Goal: Information Seeking & Learning: Learn about a topic

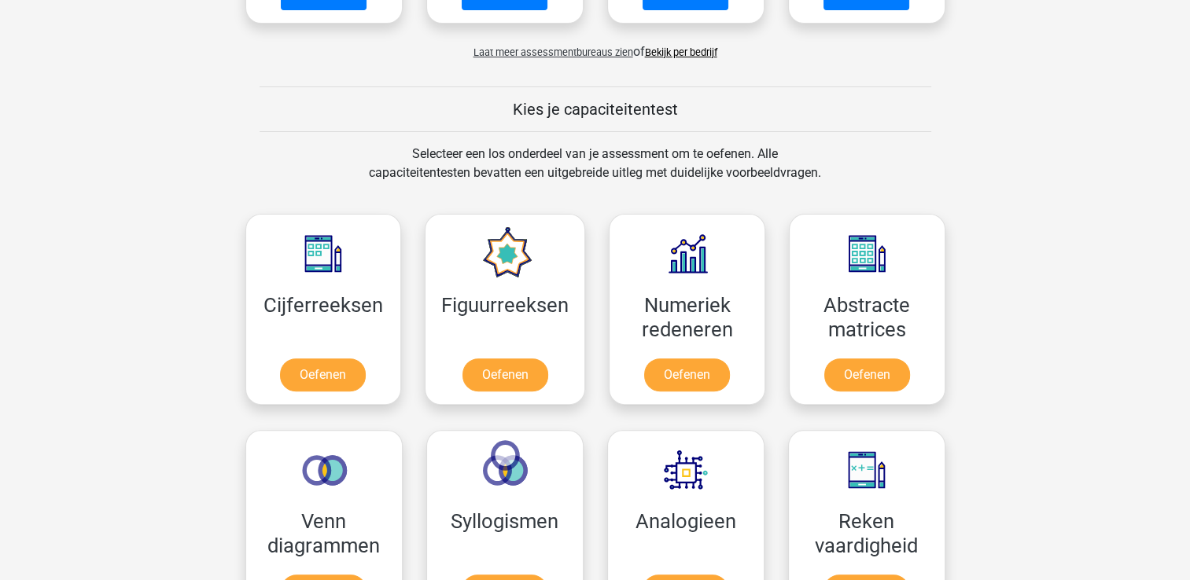
scroll to position [576, 0]
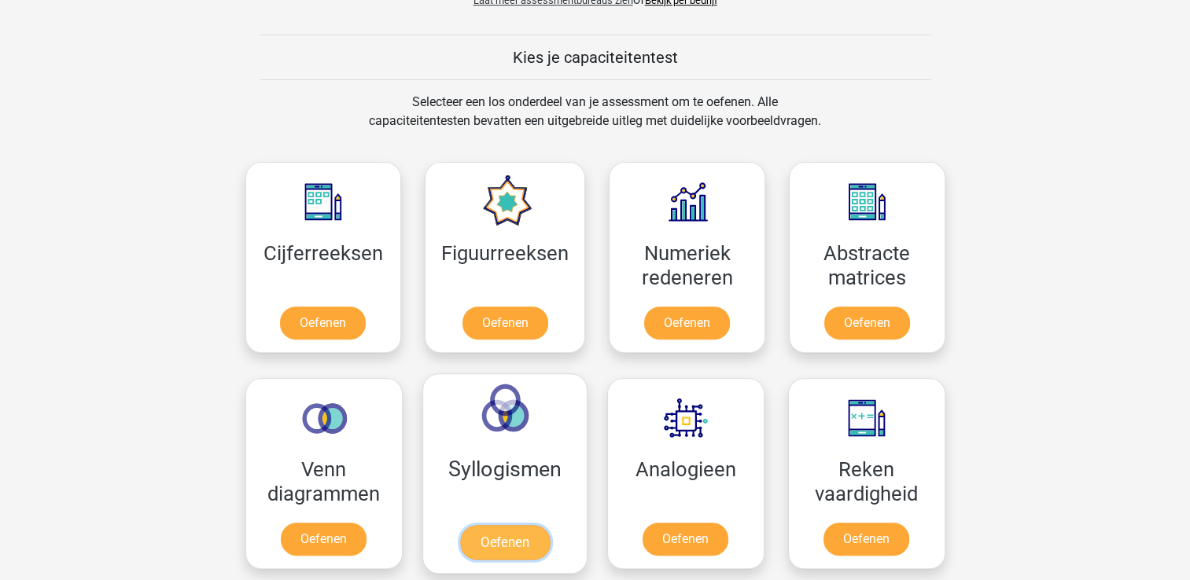
click at [518, 539] on link "Oefenen" at bounding box center [504, 542] width 90 height 35
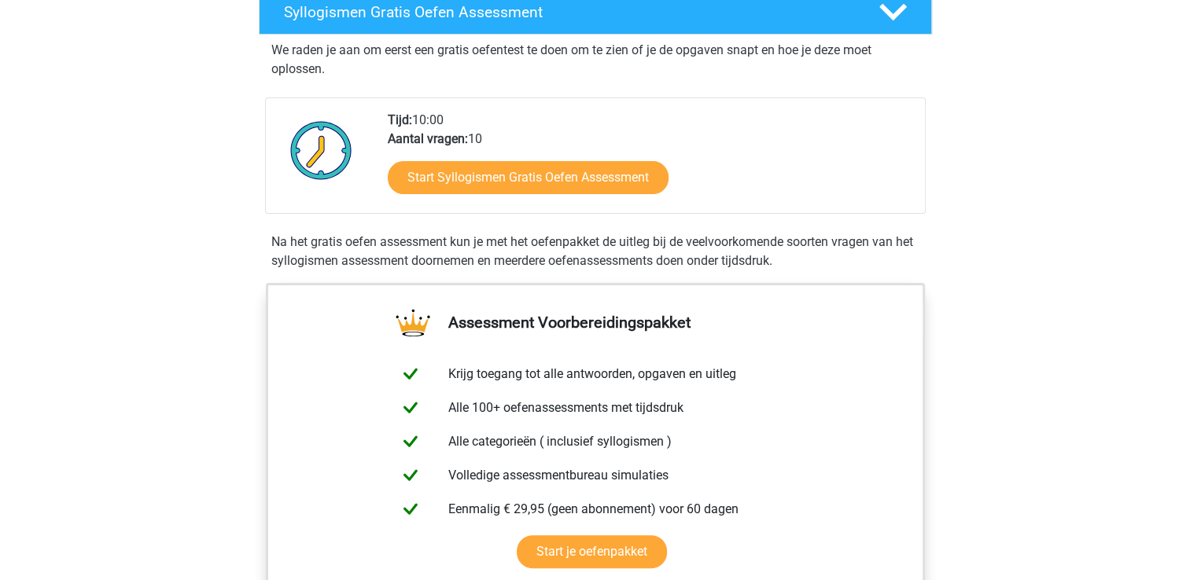
scroll to position [283, 0]
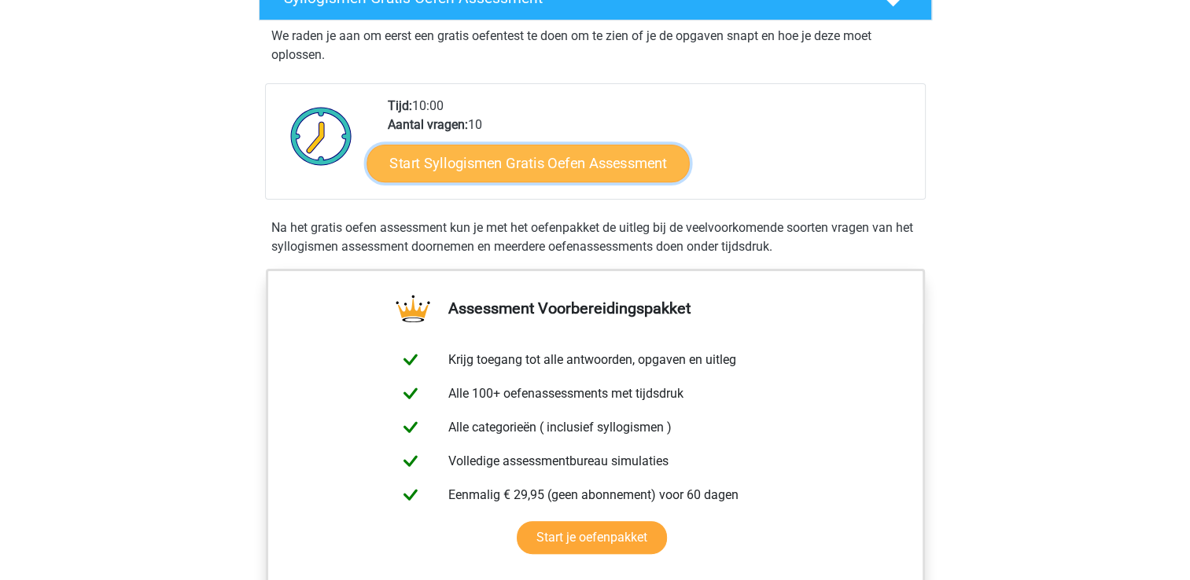
click at [563, 160] on link "Start Syllogismen Gratis Oefen Assessment" at bounding box center [527, 163] width 323 height 38
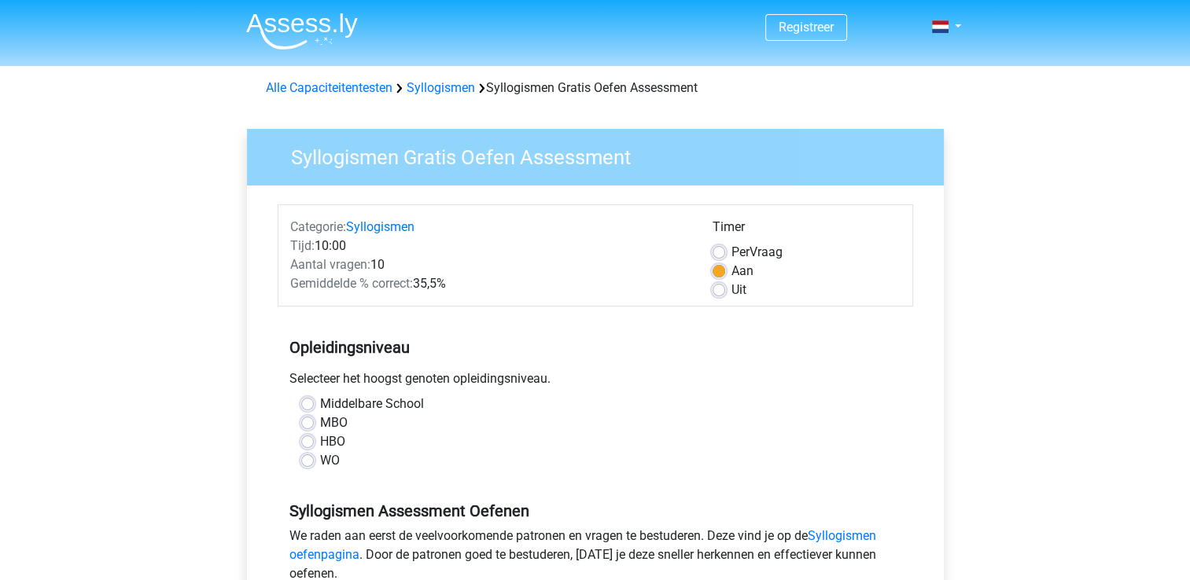
click at [320, 418] on label "MBO" at bounding box center [334, 423] width 28 height 19
click at [308, 418] on input "MBO" at bounding box center [307, 422] width 13 height 16
radio input "true"
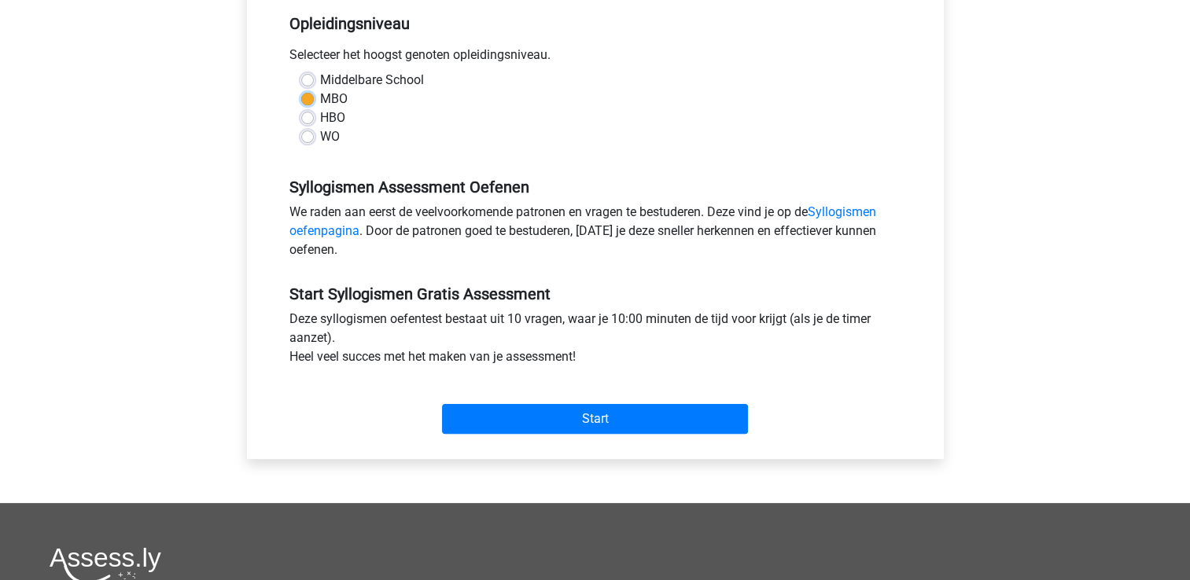
scroll to position [398, 0]
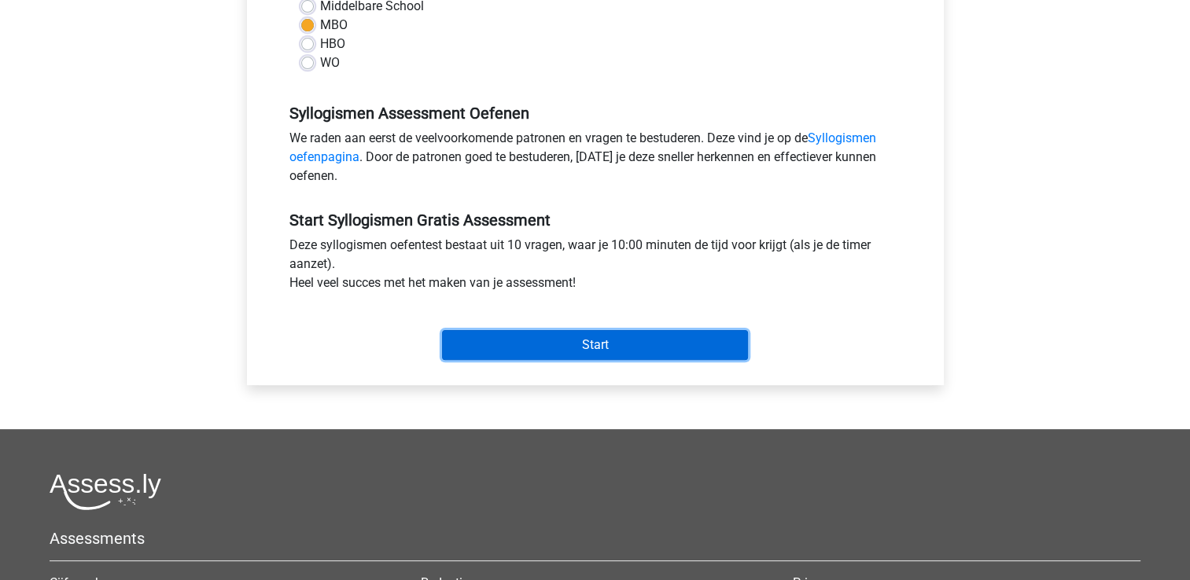
click at [698, 332] on input "Start" at bounding box center [595, 345] width 306 height 30
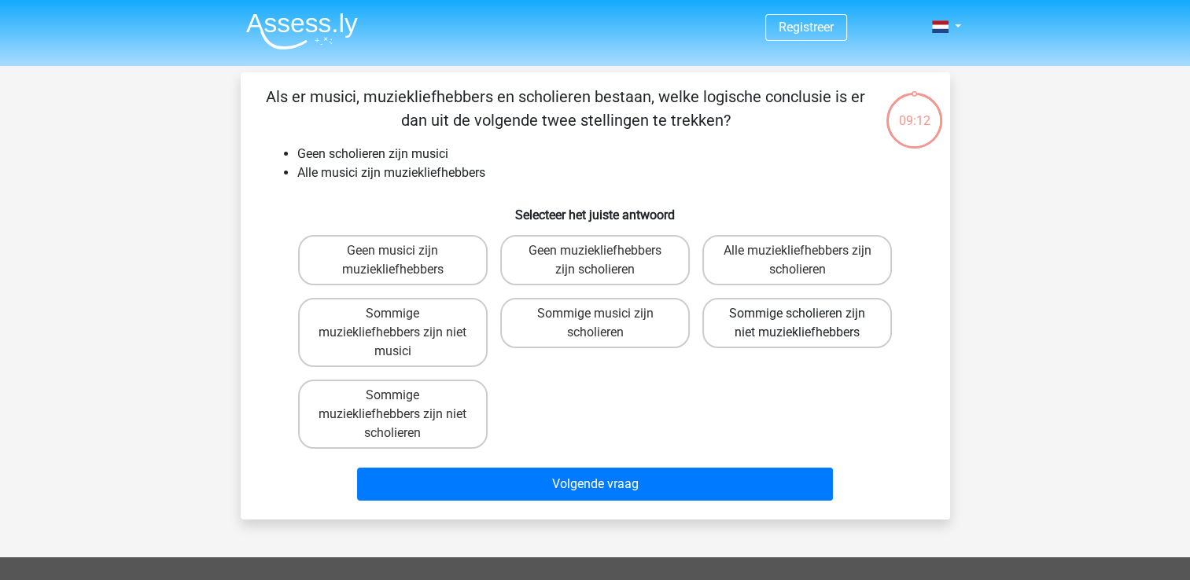
click at [782, 329] on label "Sommige scholieren zijn niet muziekliefhebbers" at bounding box center [796, 323] width 189 height 50
click at [797, 324] on input "Sommige scholieren zijn niet muziekliefhebbers" at bounding box center [802, 319] width 10 height 10
radio input "true"
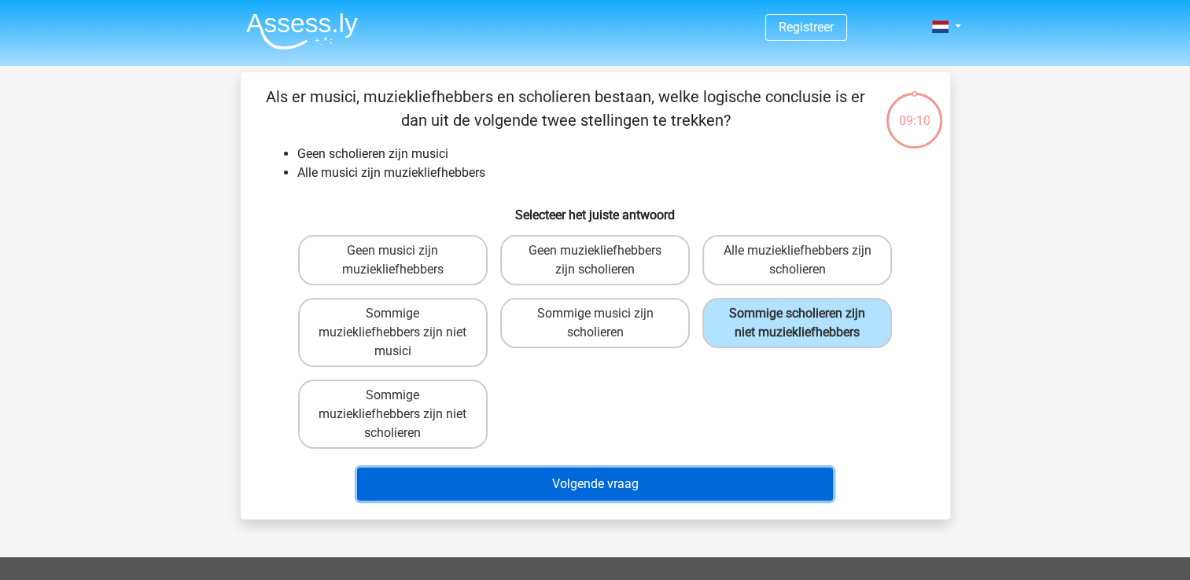
click at [668, 476] on button "Volgende vraag" at bounding box center [595, 484] width 476 height 33
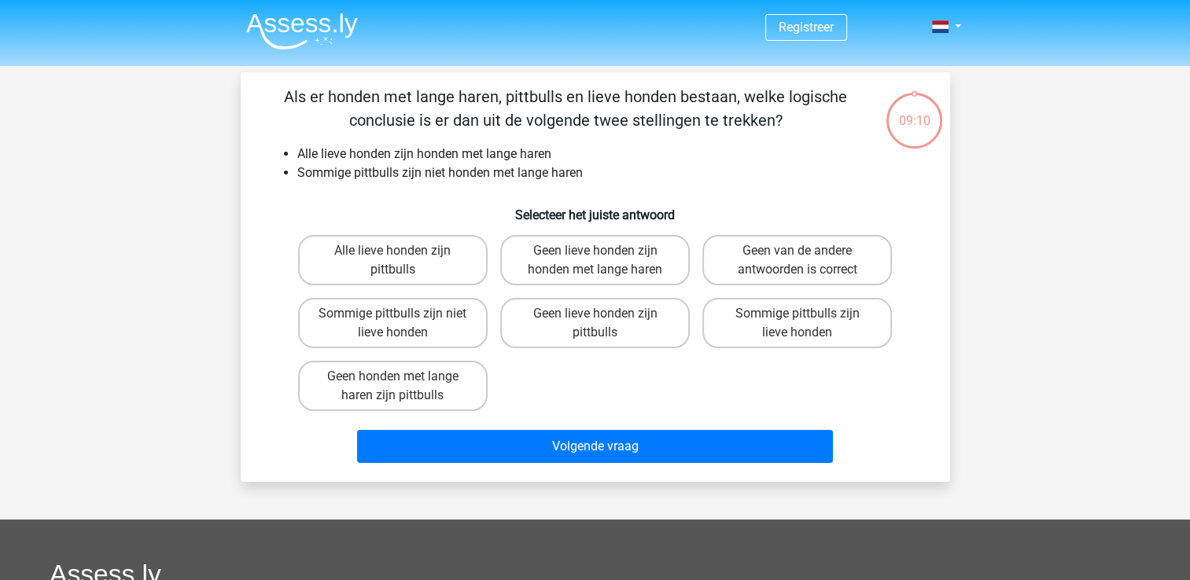
scroll to position [72, 0]
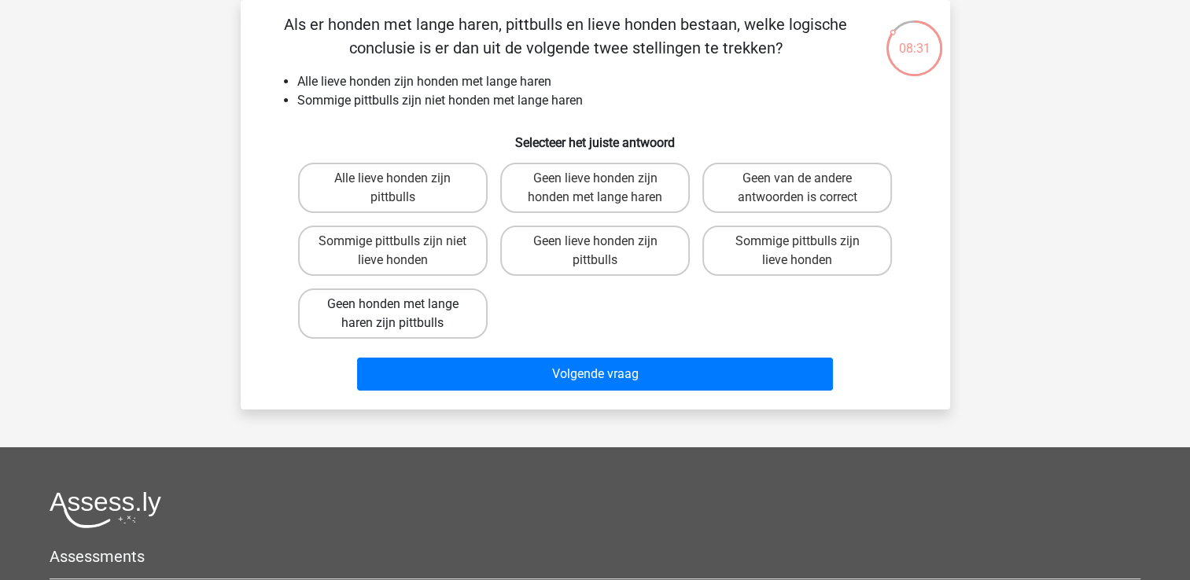
click at [441, 318] on label "Geen honden met lange haren zijn pittbulls" at bounding box center [392, 314] width 189 height 50
click at [403, 315] on input "Geen honden met lange haren zijn pittbulls" at bounding box center [397, 309] width 10 height 10
radio input "true"
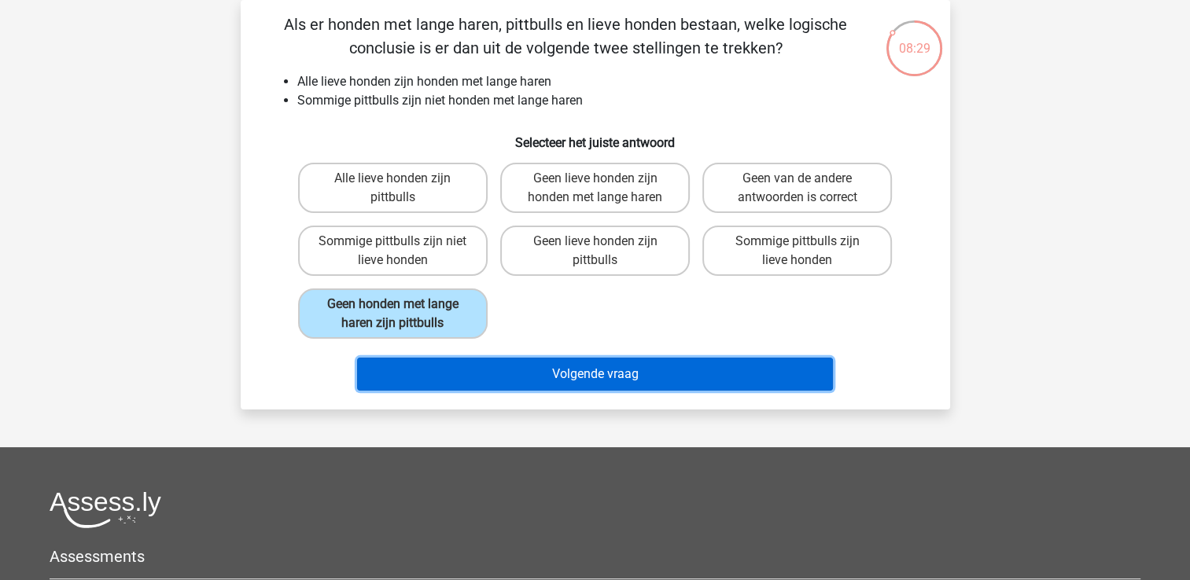
click at [527, 379] on button "Volgende vraag" at bounding box center [595, 374] width 476 height 33
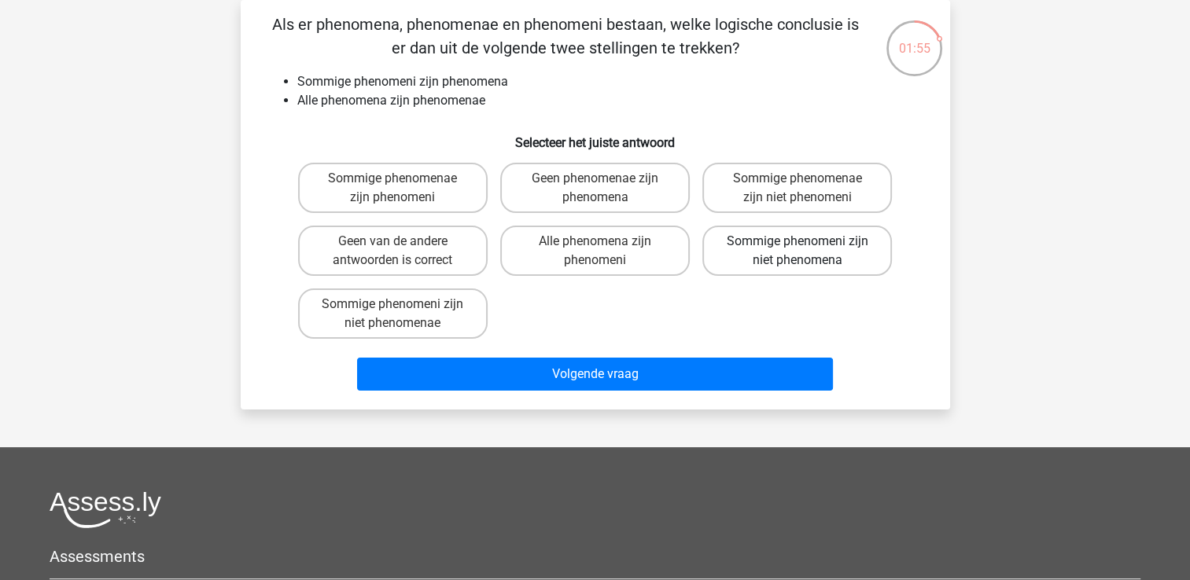
click at [786, 240] on label "Sommige phenomeni zijn niet phenomena" at bounding box center [796, 251] width 189 height 50
click at [797, 241] on input "Sommige phenomeni zijn niet phenomena" at bounding box center [802, 246] width 10 height 10
radio input "true"
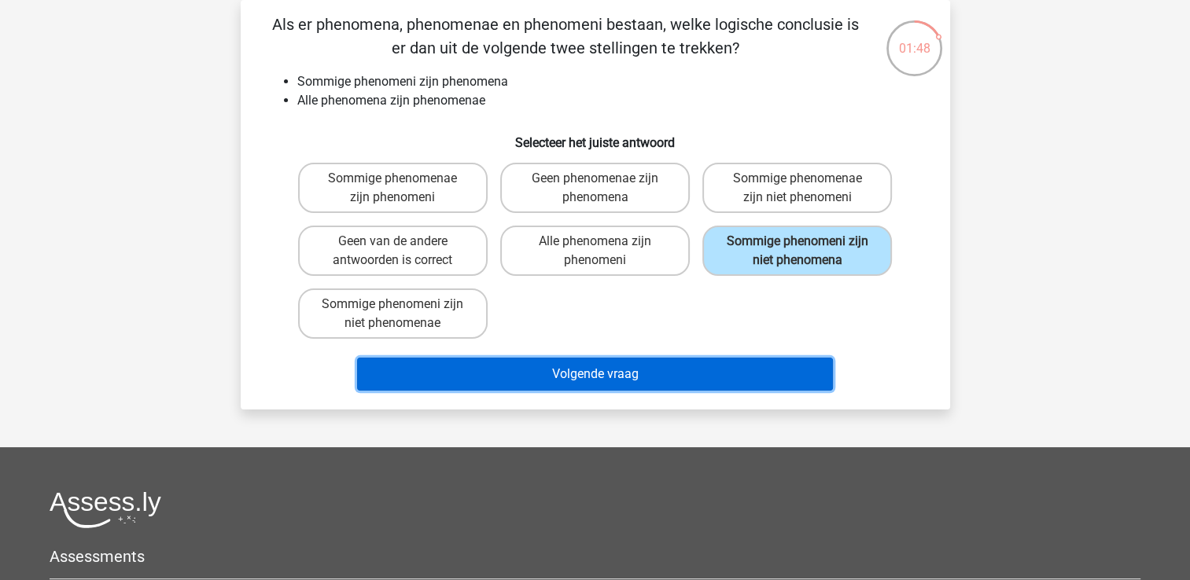
click at [673, 373] on button "Volgende vraag" at bounding box center [595, 374] width 476 height 33
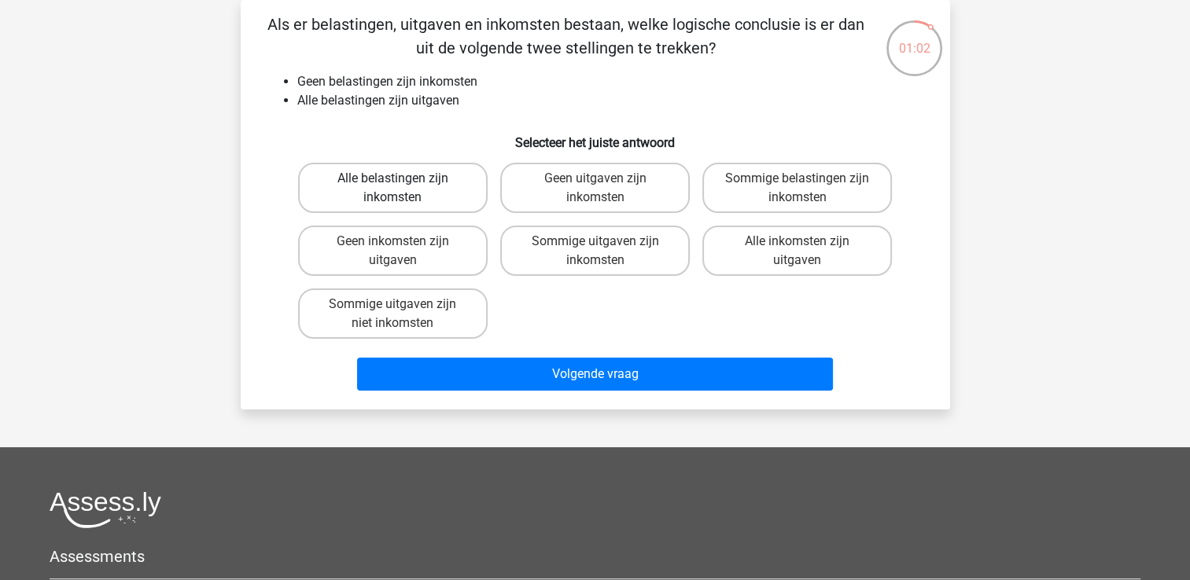
click at [447, 164] on label "Alle belastingen zijn inkomsten" at bounding box center [392, 188] width 189 height 50
click at [403, 178] on input "Alle belastingen zijn inkomsten" at bounding box center [397, 183] width 10 height 10
radio input "true"
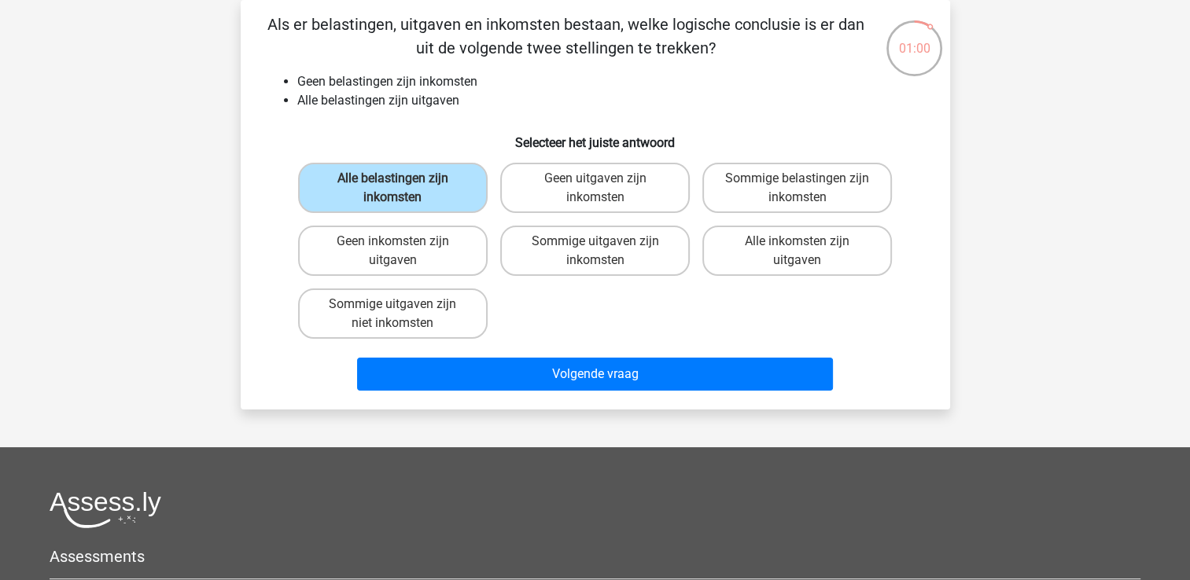
click at [601, 337] on div "Alle belastingen zijn inkomsten Geen uitgaven zijn inkomsten Sommige belastinge…" at bounding box center [595, 250] width 607 height 189
click at [630, 215] on div "Geen uitgaven zijn inkomsten" at bounding box center [595, 187] width 202 height 63
click at [627, 192] on label "Geen uitgaven zijn inkomsten" at bounding box center [594, 188] width 189 height 50
click at [605, 189] on input "Geen uitgaven zijn inkomsten" at bounding box center [599, 183] width 10 height 10
radio input "true"
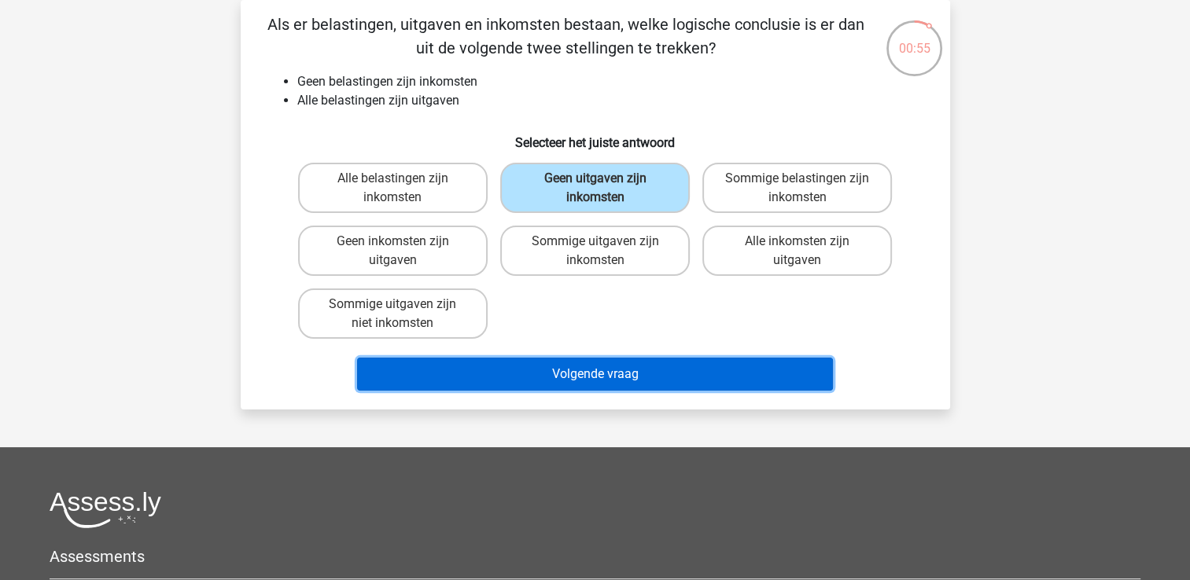
click at [646, 376] on button "Volgende vraag" at bounding box center [595, 374] width 476 height 33
